Goal: Information Seeking & Learning: Understand process/instructions

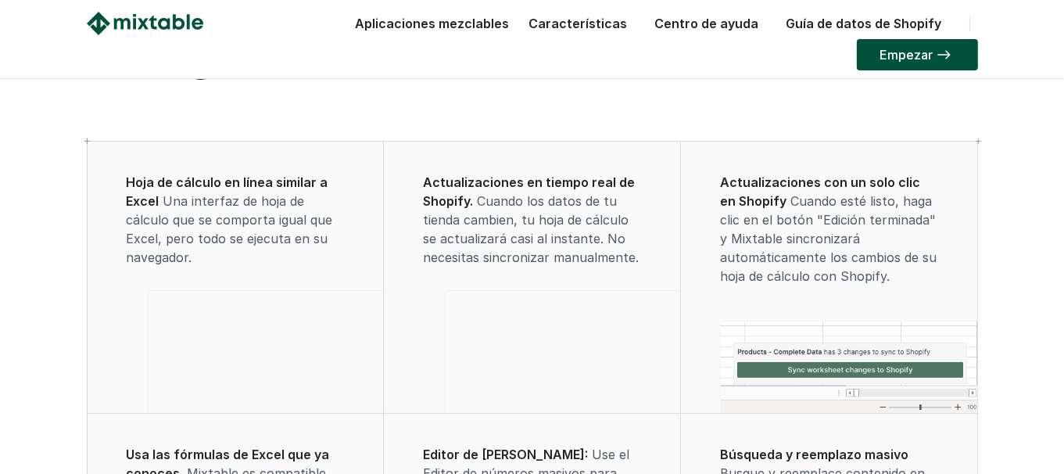
scroll to position [78, 0]
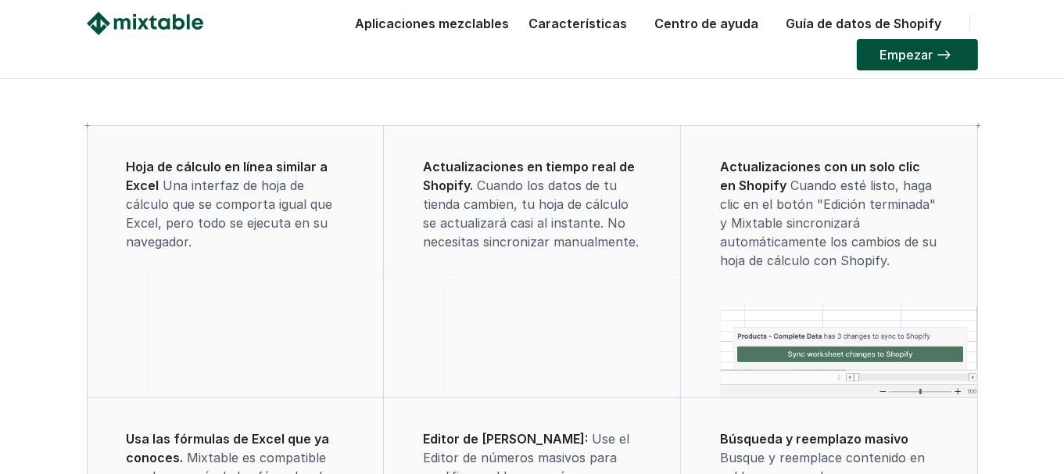
click at [681, 18] on font "Centro de ayuda" at bounding box center [707, 24] width 104 height 16
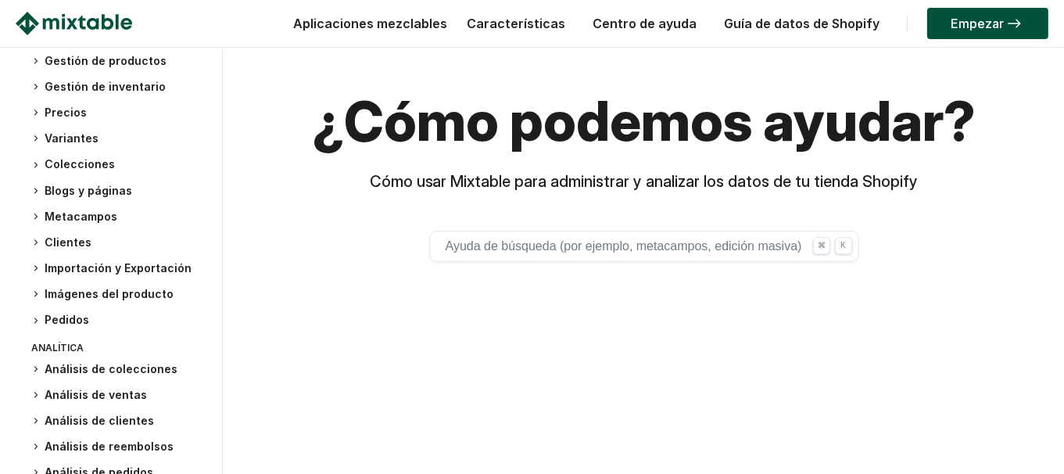
scroll to position [276, 0]
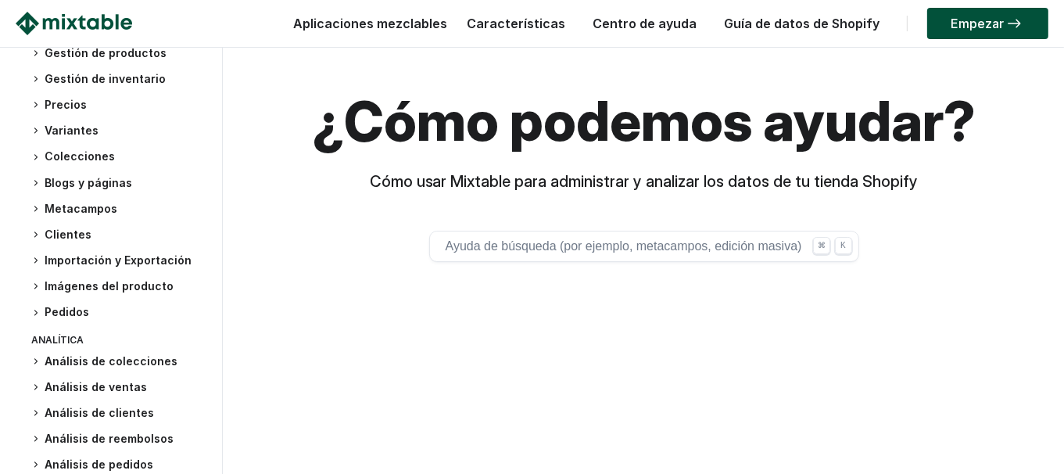
click at [75, 279] on font "Imágenes del producto" at bounding box center [109, 285] width 129 height 13
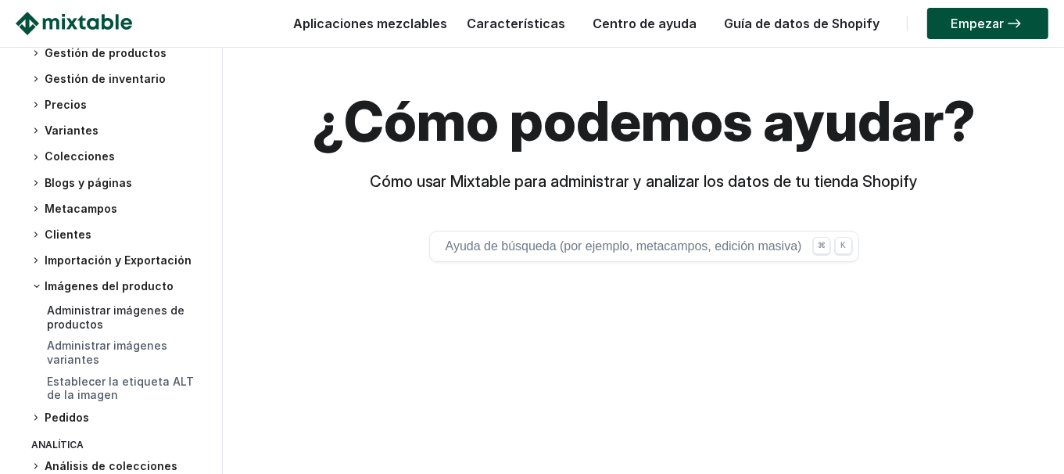
click at [96, 309] on font "Administrar imágenes de productos" at bounding box center [116, 316] width 138 height 27
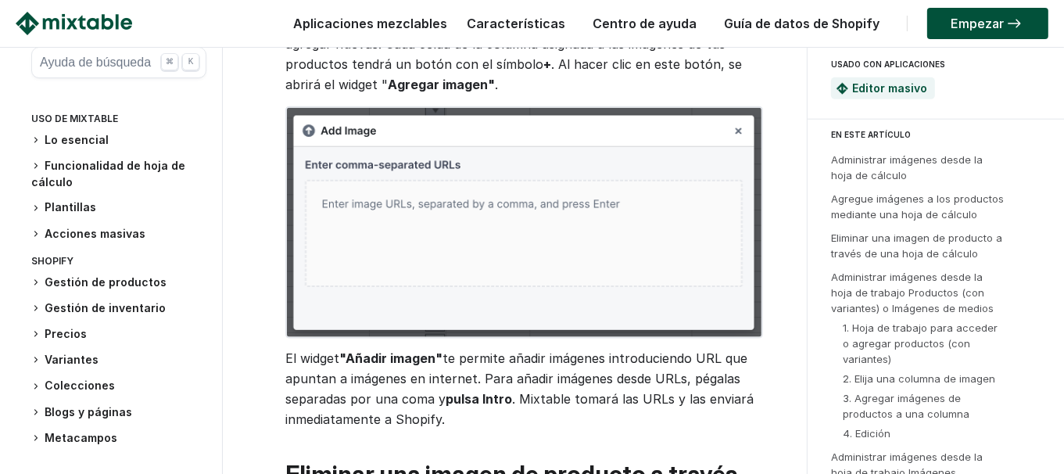
scroll to position [1797, 0]
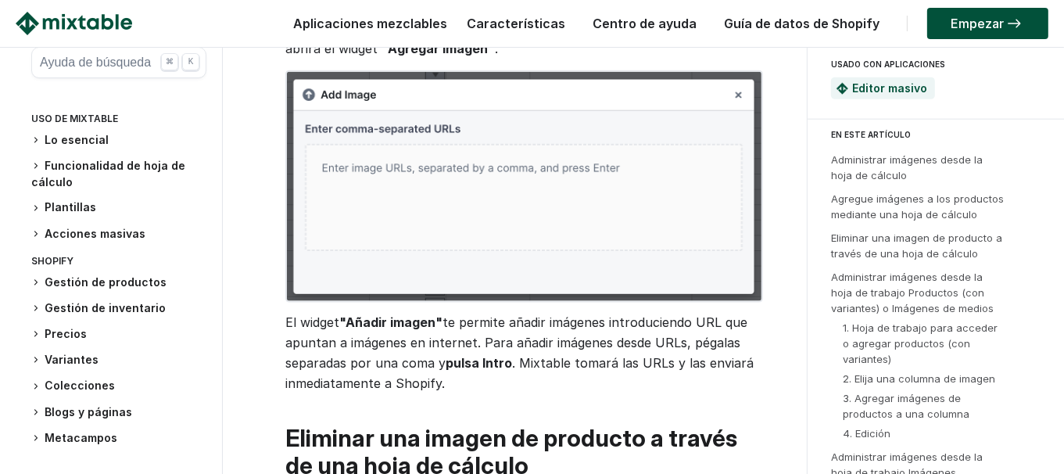
click at [567, 122] on img at bounding box center [524, 186] width 478 height 232
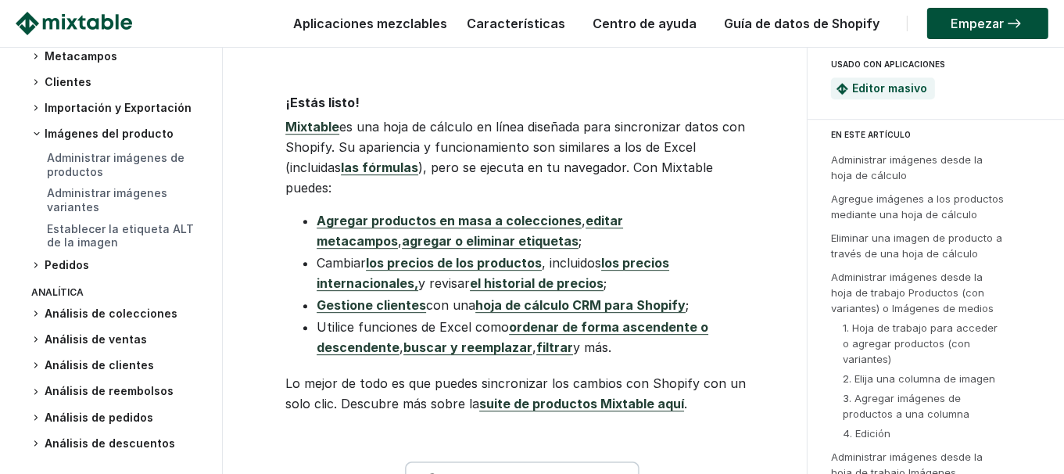
scroll to position [4454, 0]
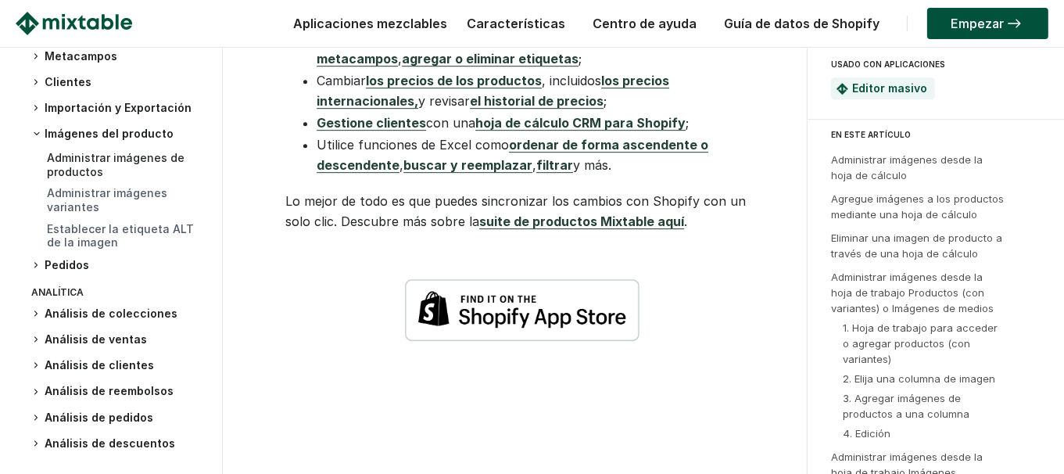
click at [88, 156] on font "Administrar imágenes de productos" at bounding box center [116, 164] width 138 height 27
